Goal: Task Accomplishment & Management: Use online tool/utility

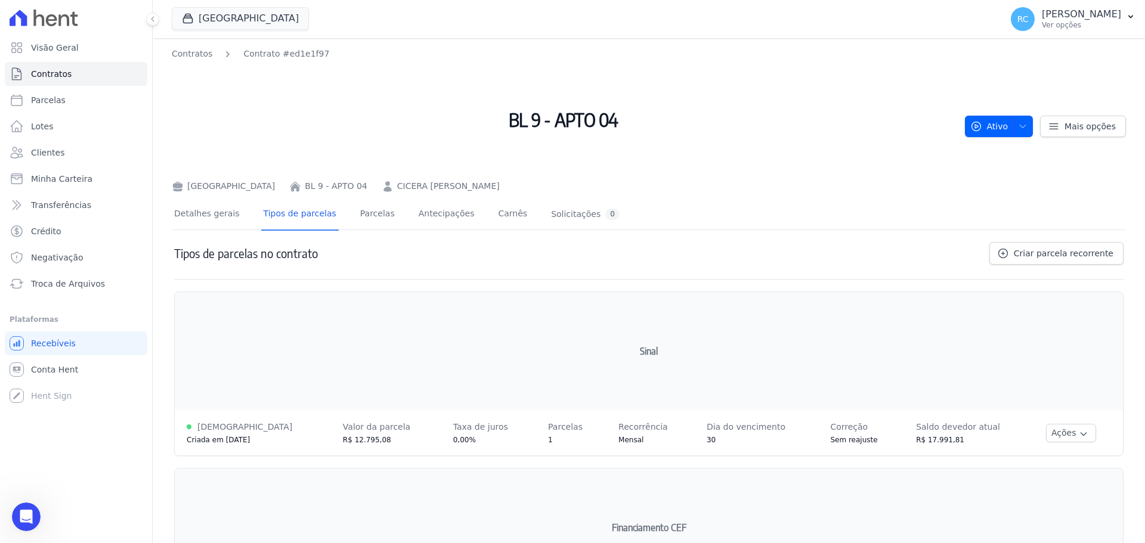
scroll to position [2, 0]
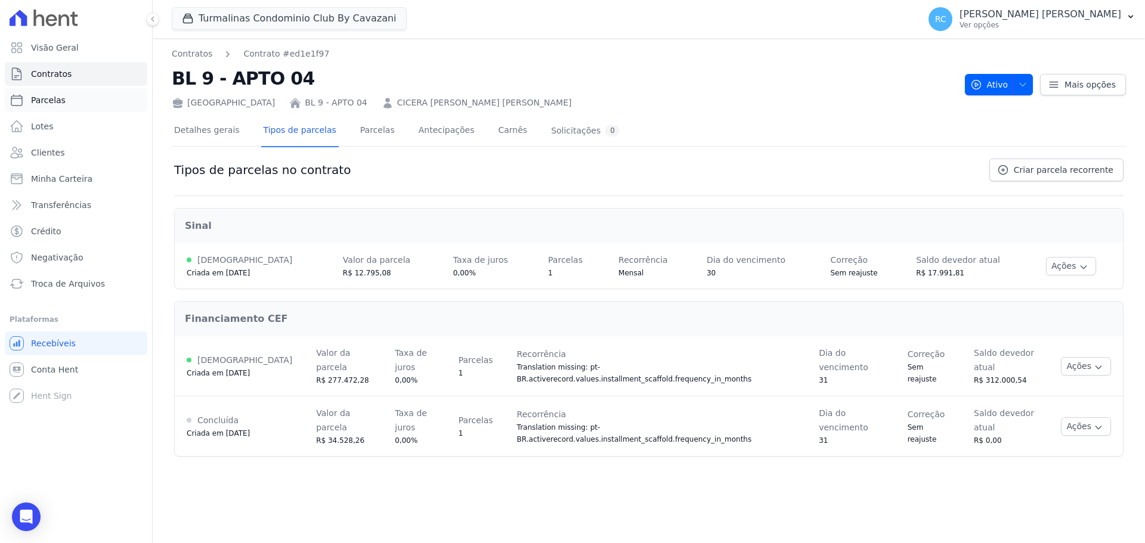
click at [70, 103] on link "Parcelas" at bounding box center [76, 100] width 143 height 24
select select
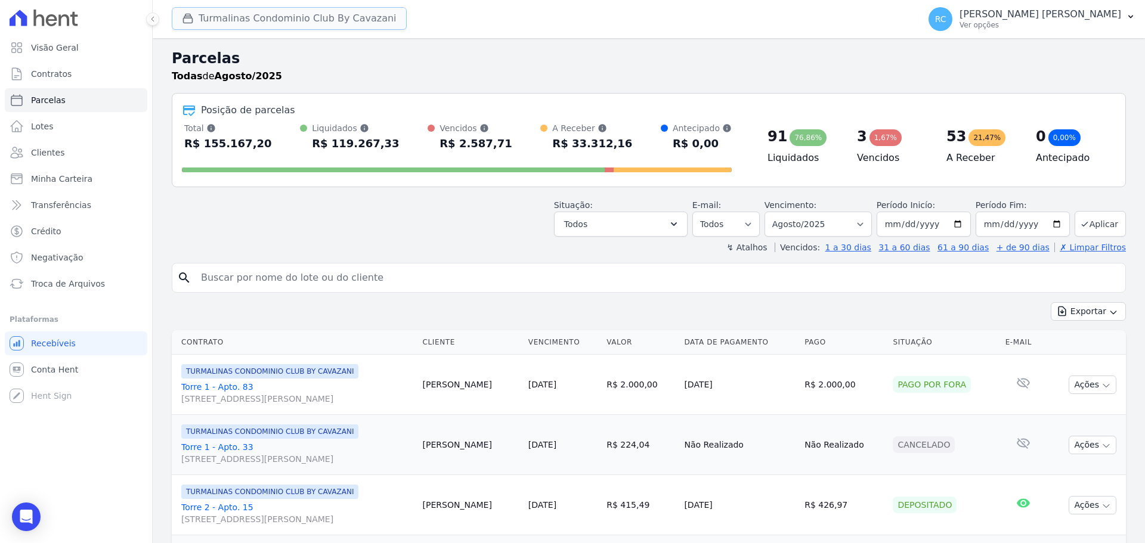
click at [255, 14] on button "Turmalinas Condominio Club By Cavazani" at bounding box center [289, 18] width 235 height 23
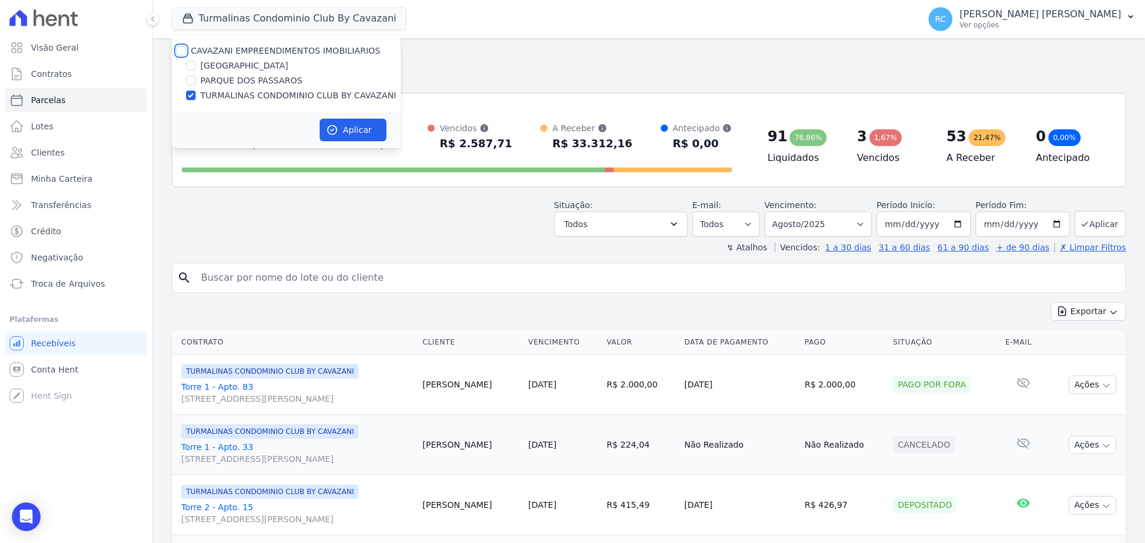
click at [180, 50] on input "CAVAZANI EMPREENDIMENTOS IMOBILIARIOS" at bounding box center [182, 51] width 10 height 10
checkbox input "true"
click at [351, 122] on button "Aplicar" at bounding box center [353, 130] width 67 height 23
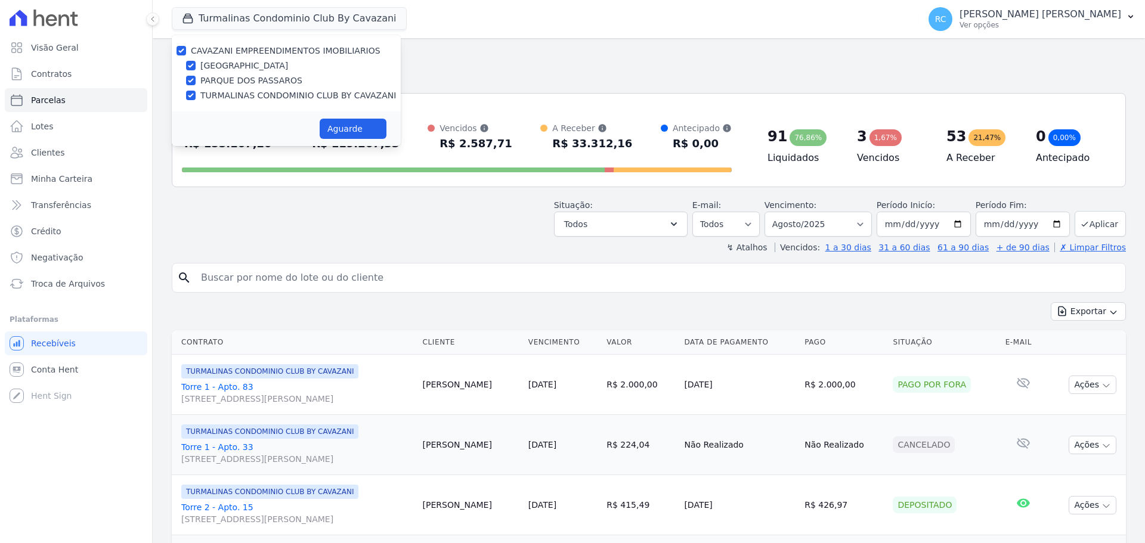
select select
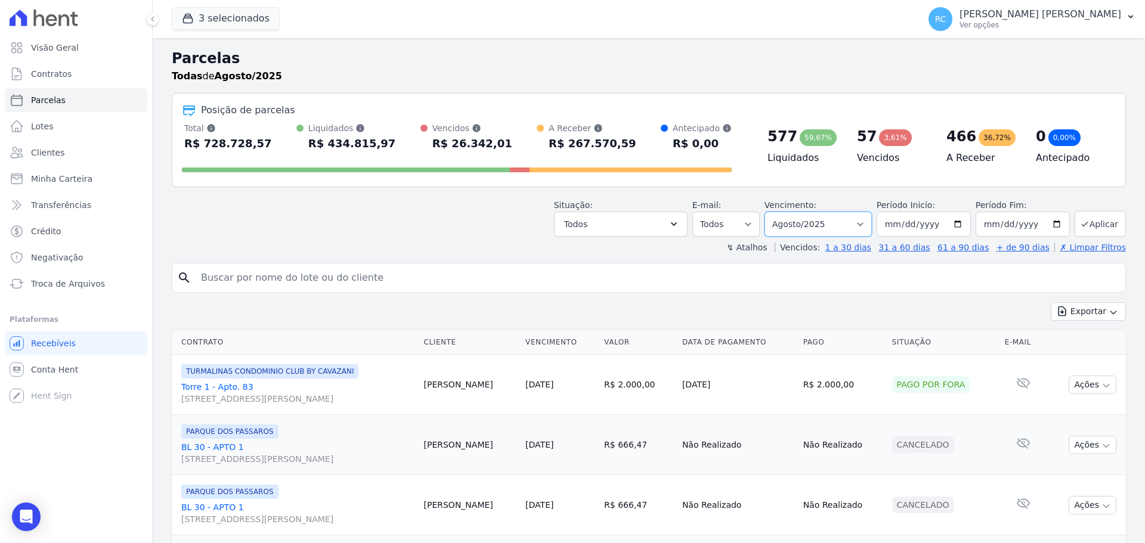
click at [803, 219] on select "Filtrar por período ──────── Todos os meses Dezembro/2021 Janeiro/2022 Fevereir…" at bounding box center [818, 224] width 107 height 25
select select "all"
click at [772, 212] on select "Filtrar por período ──────── Todos os meses Dezembro/2021 Janeiro/2022 Fevereir…" at bounding box center [818, 224] width 107 height 25
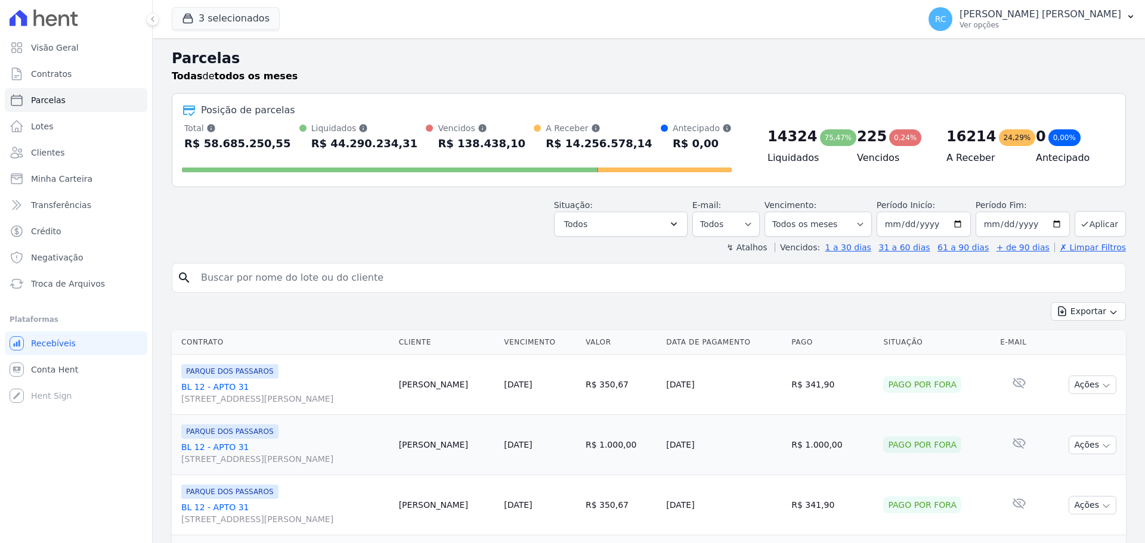
select select
click at [646, 216] on button "Todos" at bounding box center [621, 224] width 134 height 25
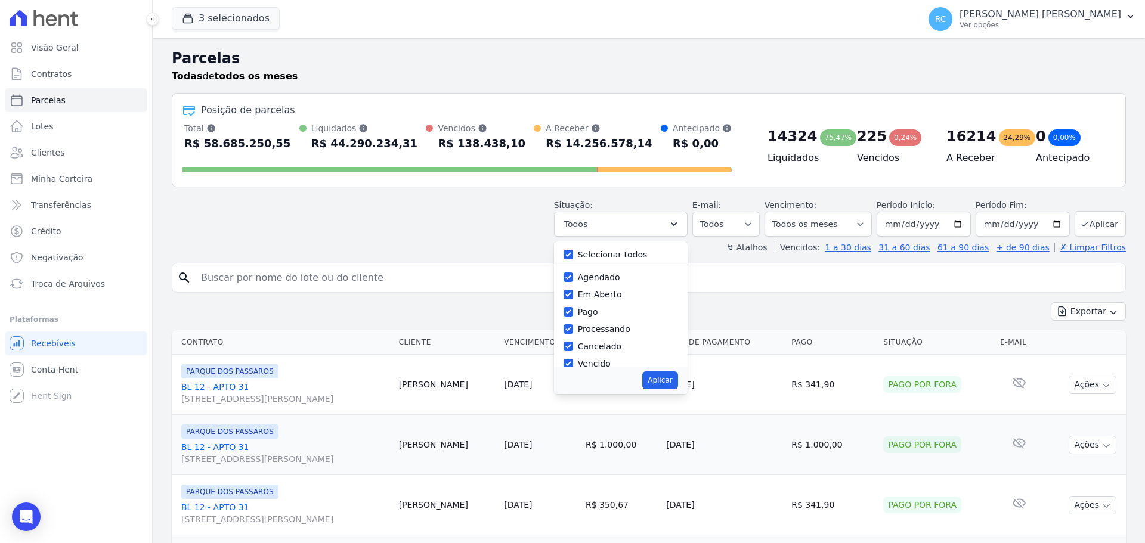
click at [590, 251] on label "Selecionar todos" at bounding box center [613, 255] width 70 height 10
click at [573, 251] on input "Selecionar todos" at bounding box center [569, 255] width 10 height 10
checkbox input "false"
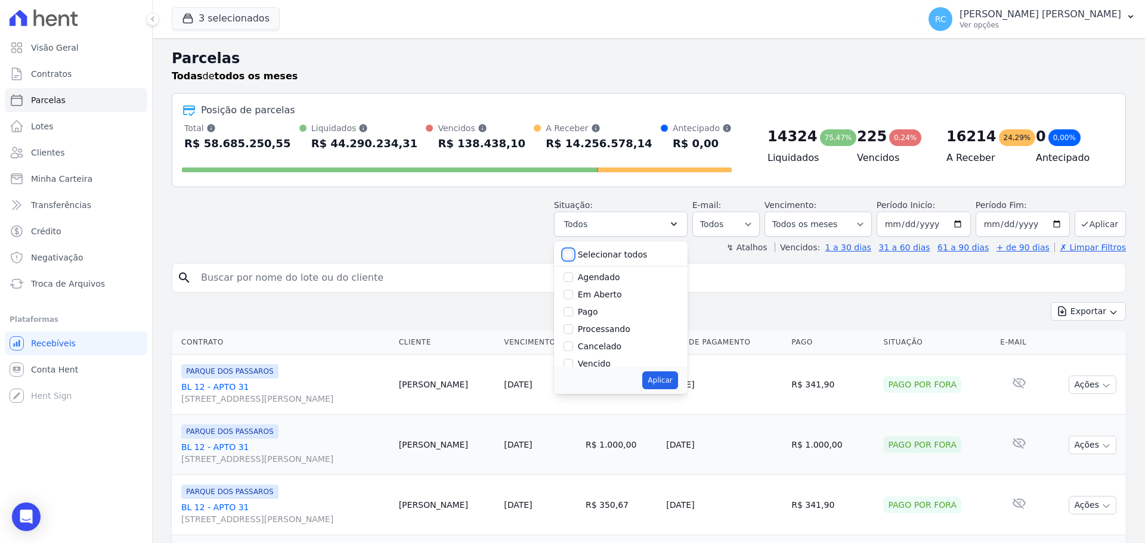
checkbox input "false"
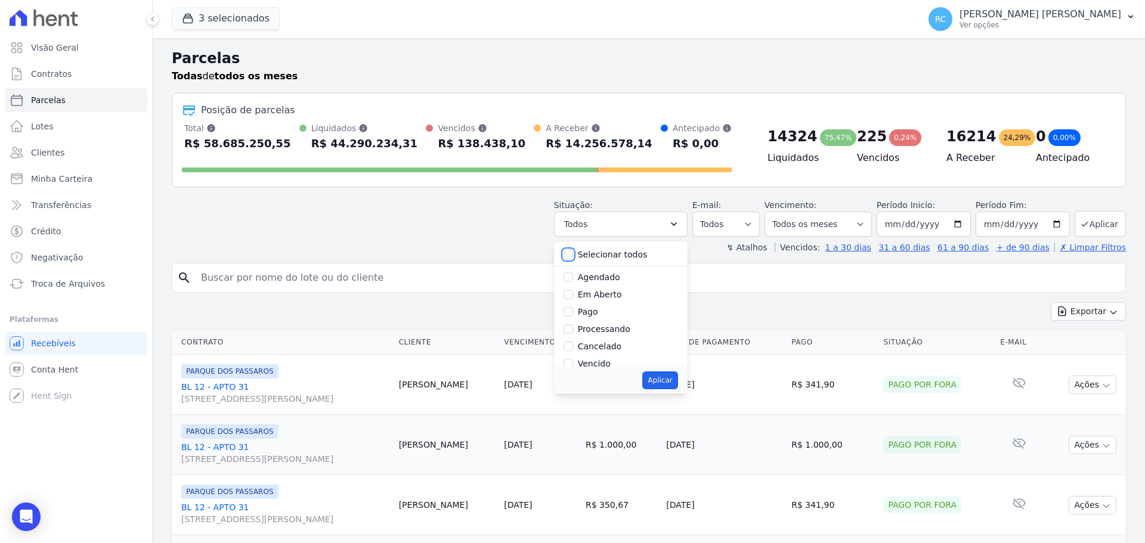
checkbox input "false"
click at [573, 307] on input "Vencido" at bounding box center [569, 304] width 10 height 10
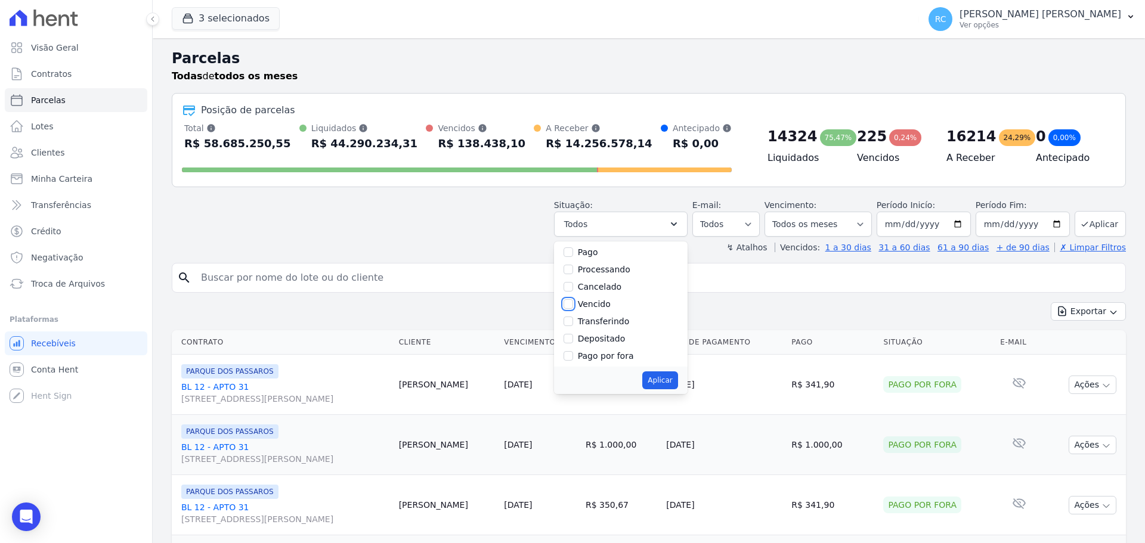
checkbox input "true"
click at [674, 385] on button "Aplicar" at bounding box center [659, 381] width 35 height 18
select select "overdue"
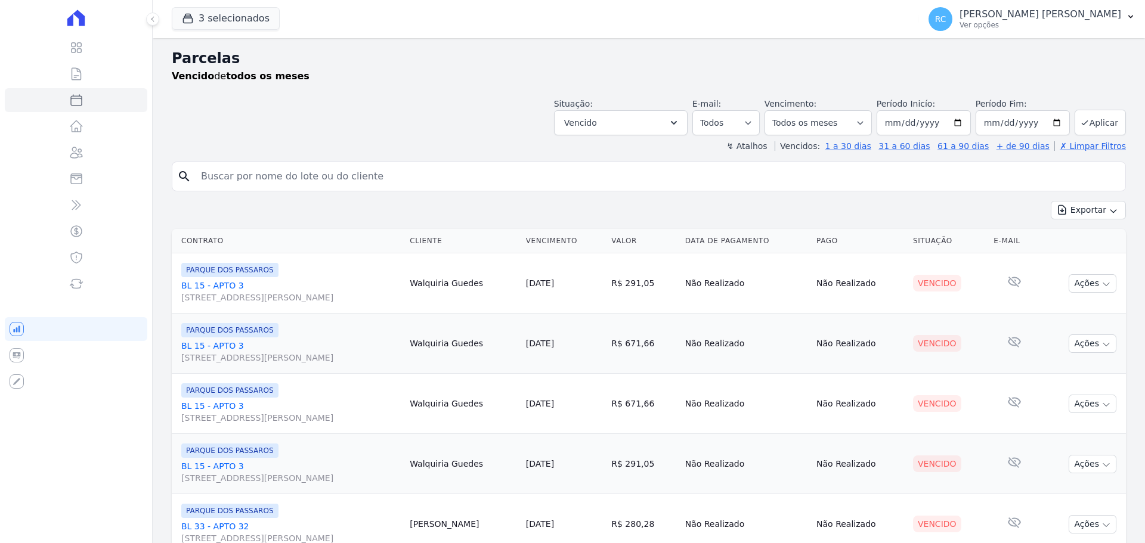
select select
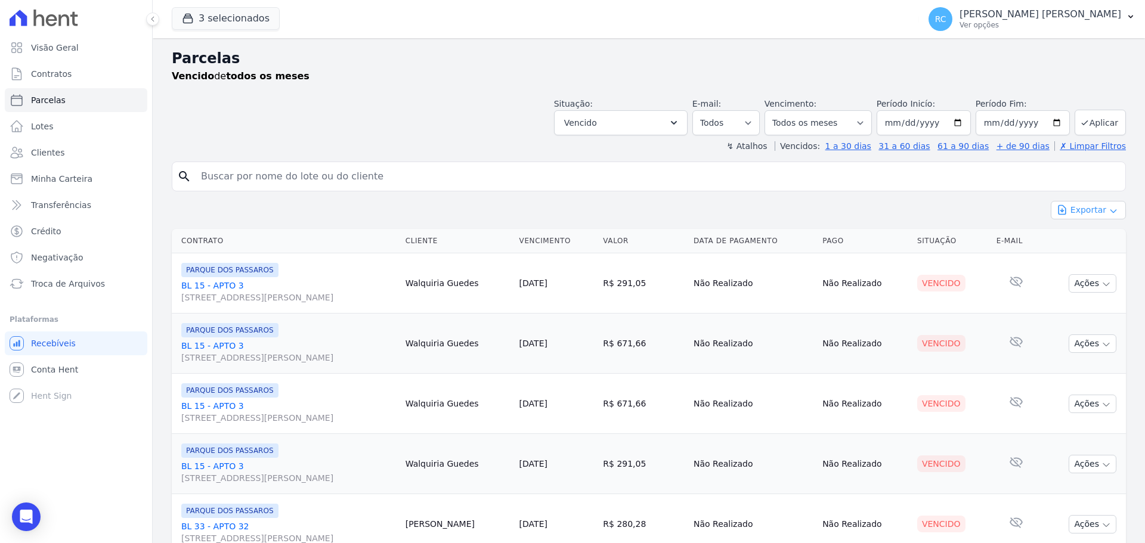
click at [1090, 211] on button "Exportar" at bounding box center [1088, 210] width 75 height 18
click at [1073, 258] on span "Exportar CSV" at bounding box center [1087, 259] width 63 height 12
select select
click at [282, 168] on input "search" at bounding box center [657, 177] width 927 height 24
paste input "[PERSON_NAME] [PERSON_NAME] DOS SANTO"
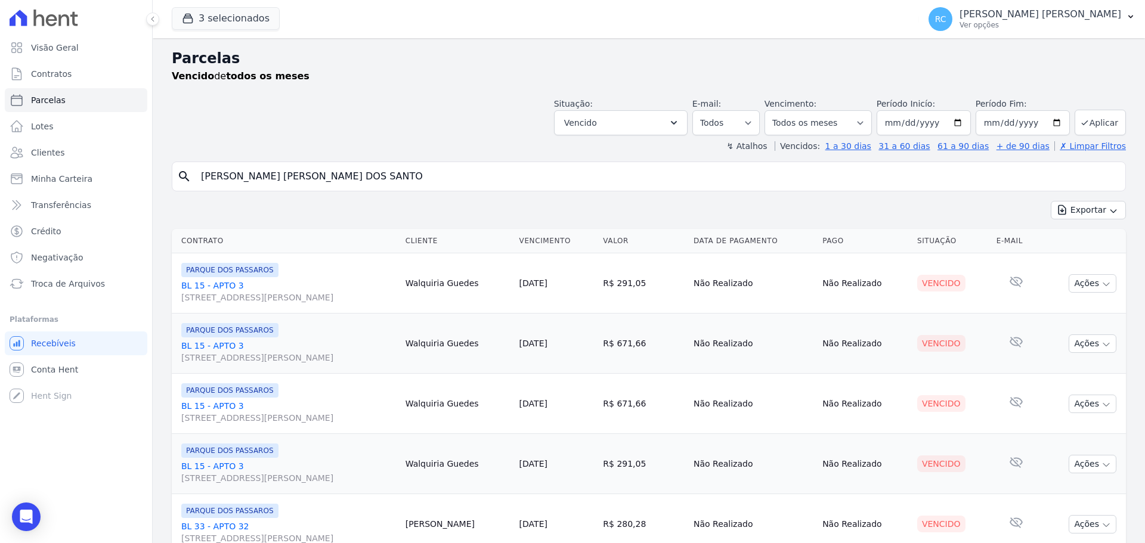
type input "[PERSON_NAME] [PERSON_NAME] DOS SANTO"
select select
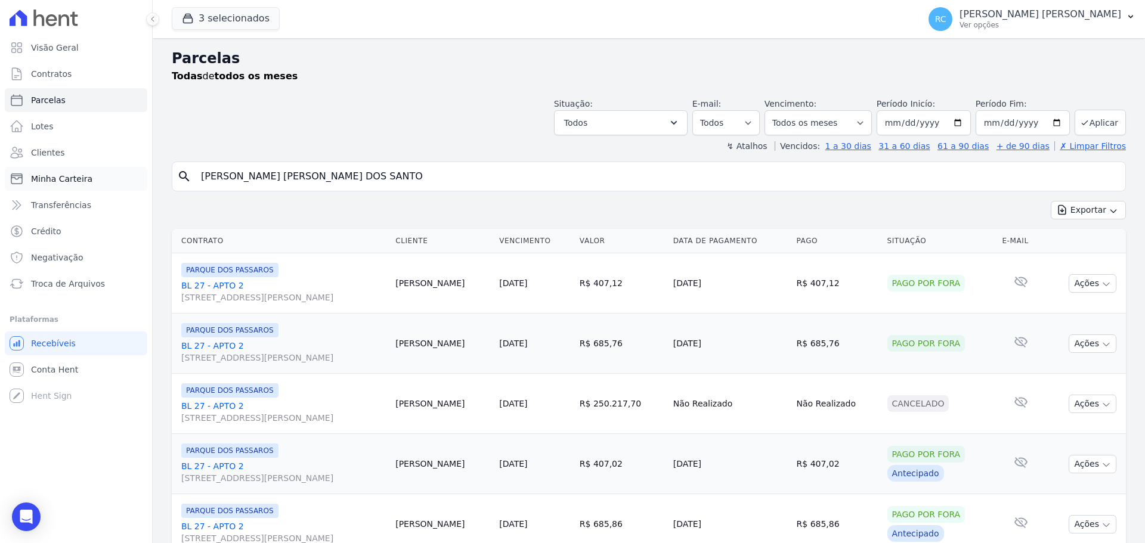
drag, startPoint x: 374, startPoint y: 181, endPoint x: 12, endPoint y: 176, distance: 362.0
click at [0, 187] on div "Visão Geral Contratos [GEOGRAPHIC_DATA] Lotes Clientes Minha Carteira Transferê…" at bounding box center [572, 271] width 1145 height 543
paste input "[PERSON_NAME]"
type input "[PERSON_NAME]"
select select
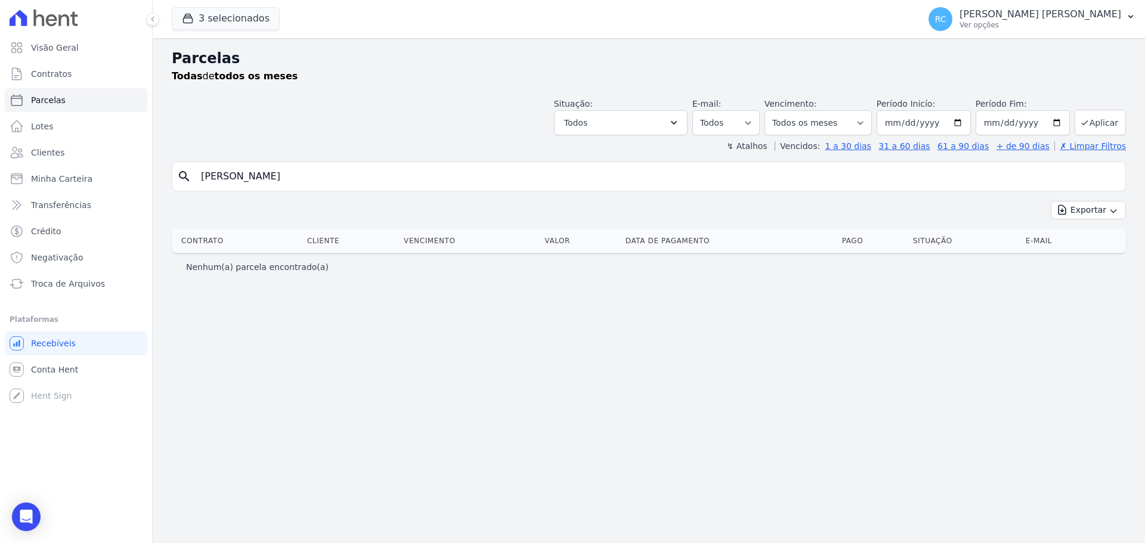
drag, startPoint x: 259, startPoint y: 174, endPoint x: 736, endPoint y: 143, distance: 478.1
click at [736, 147] on div "Parcelas Todas de todos os meses Situação: Agendado Em Aberto Pago Processando …" at bounding box center [649, 290] width 992 height 505
type input "[PERSON_NAME]"
select select
